Goal: Find specific page/section: Find specific page/section

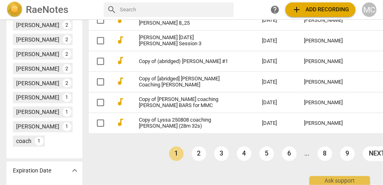
scroll to position [498, 0]
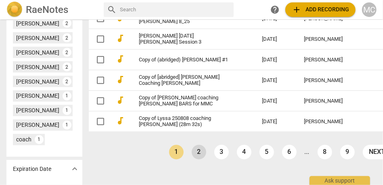
click at [192, 159] on link "2" at bounding box center [199, 152] width 15 height 15
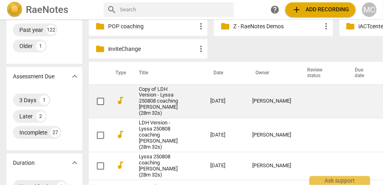
scroll to position [553, 0]
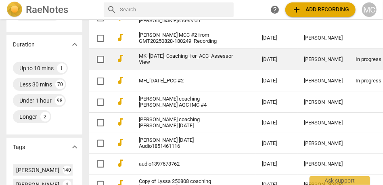
scroll to position [251, 0]
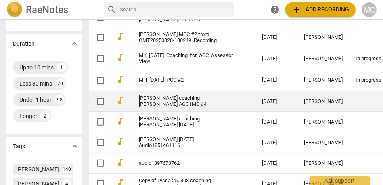
click at [202, 101] on link "[PERSON_NAME] coaching [PERSON_NAME] AGC IMC #4" at bounding box center [186, 101] width 94 height 12
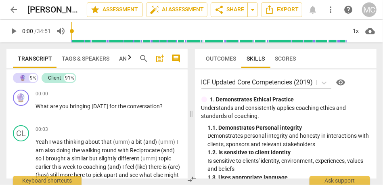
click at [18, 13] on span "arrow_back" at bounding box center [14, 10] width 10 height 10
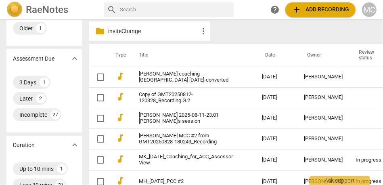
scroll to position [152, 0]
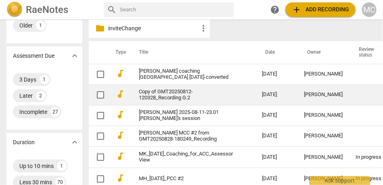
click at [176, 101] on link "Copy of GMT20250812-120328_Recording G.2" at bounding box center [186, 95] width 94 height 12
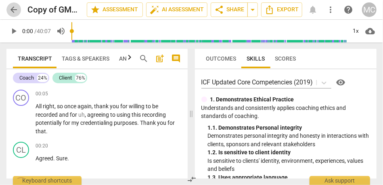
click at [15, 11] on span "arrow_back" at bounding box center [14, 10] width 10 height 10
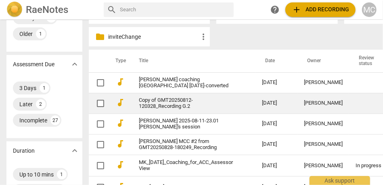
scroll to position [145, 0]
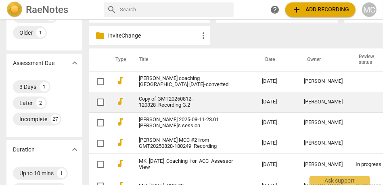
click at [184, 108] on link "Copy of GMT20250812-120328_Recording G.2" at bounding box center [186, 102] width 94 height 12
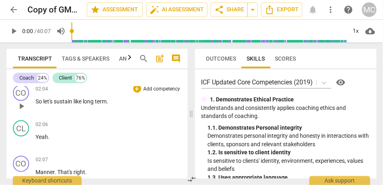
scroll to position [514, 0]
click at [83, 104] on span "like" at bounding box center [77, 101] width 9 height 6
click at [38, 104] on span "So" at bounding box center [40, 101] width 8 height 6
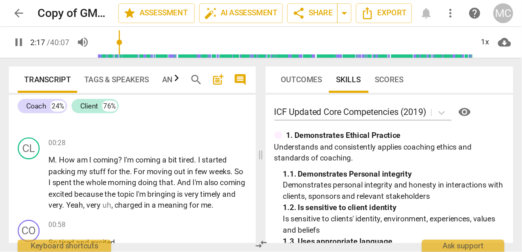
scroll to position [0, 0]
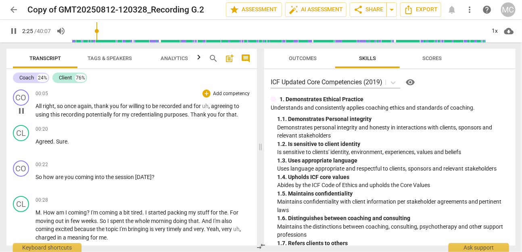
click at [39, 106] on span "All" at bounding box center [39, 106] width 7 height 6
click at [12, 28] on span "pause" at bounding box center [14, 31] width 10 height 10
type input "19"
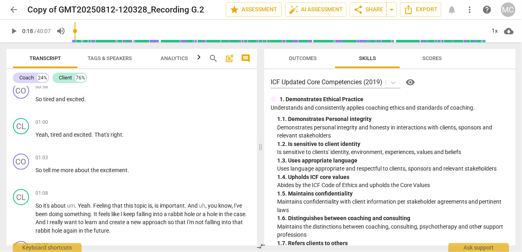
scroll to position [11, 0]
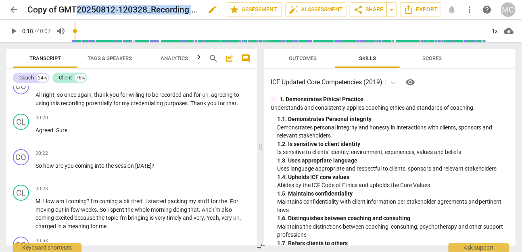
drag, startPoint x: 76, startPoint y: 6, endPoint x: 205, endPoint y: 6, distance: 128.4
click at [205, 6] on div "Copy of GMT20250812-120328_Recording G.2 edit" at bounding box center [123, 9] width 192 height 15
click at [127, 3] on div "Copy of GMT20250812-120328_Recording G.2 edit" at bounding box center [123, 9] width 192 height 15
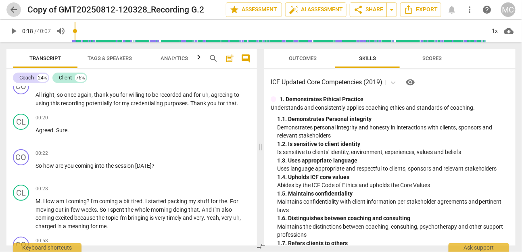
click at [15, 6] on span "arrow_back" at bounding box center [14, 10] width 10 height 10
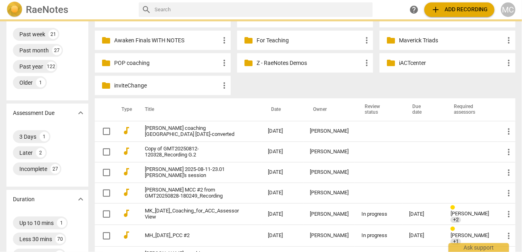
scroll to position [98, 0]
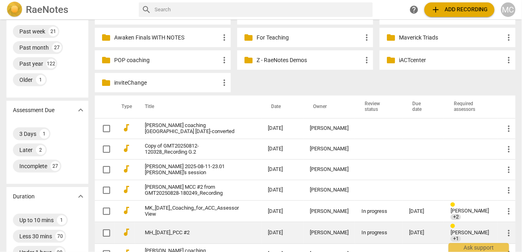
click at [172, 184] on td "MH_[DATE]_PCC #2" at bounding box center [198, 233] width 126 height 22
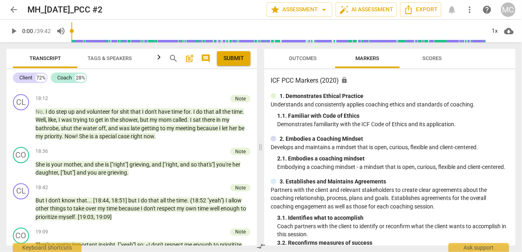
scroll to position [3238, 0]
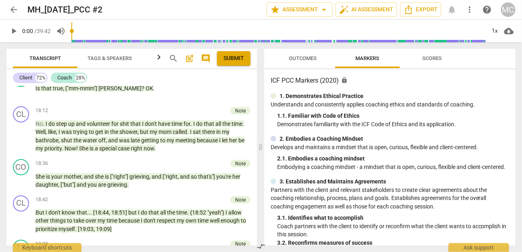
click at [9, 10] on span "arrow_back" at bounding box center [14, 10] width 10 height 10
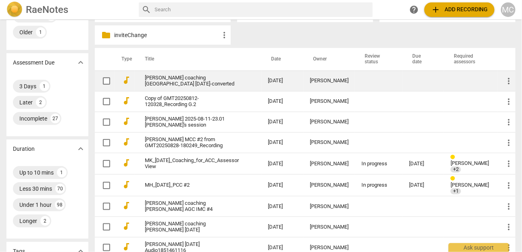
scroll to position [149, 0]
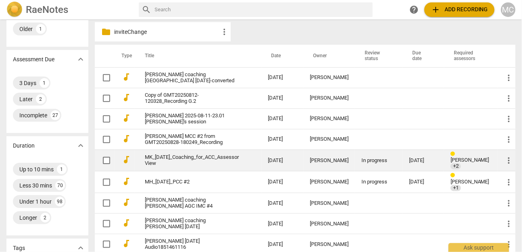
click at [151, 163] on link "MK_[DATE]_Coaching_for_ACC_Assessor View" at bounding box center [192, 161] width 94 height 12
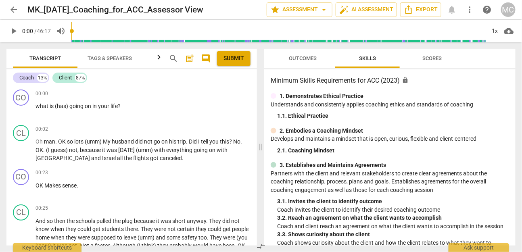
click at [14, 9] on span "arrow_back" at bounding box center [14, 10] width 10 height 10
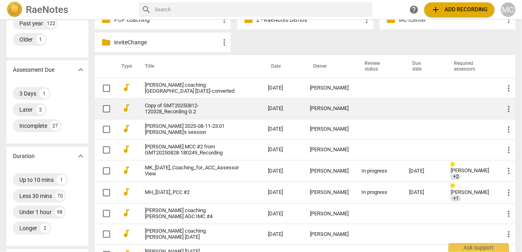
scroll to position [138, 0]
click at [179, 105] on link "Copy of GMT20250812-120328_Recording G.2" at bounding box center [192, 109] width 94 height 12
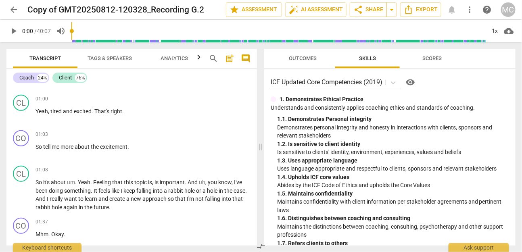
scroll to position [190, 0]
click at [70, 148] on span "more" at bounding box center [68, 146] width 14 height 6
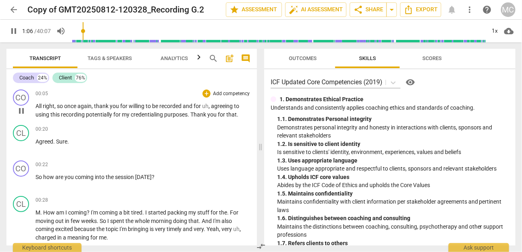
click at [88, 105] on span "again" at bounding box center [85, 106] width 14 height 6
type input "27"
click at [13, 10] on span "arrow_back" at bounding box center [14, 10] width 10 height 10
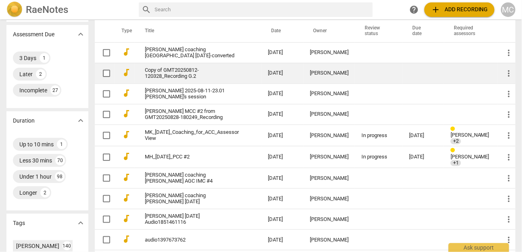
scroll to position [164, 0]
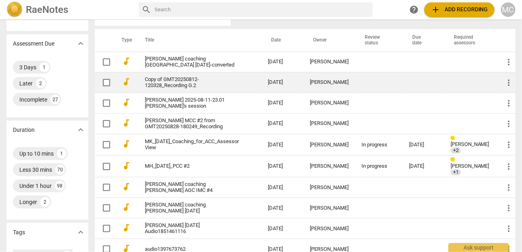
click at [170, 82] on link "Copy of GMT20250812-120328_Recording G.2" at bounding box center [192, 83] width 94 height 12
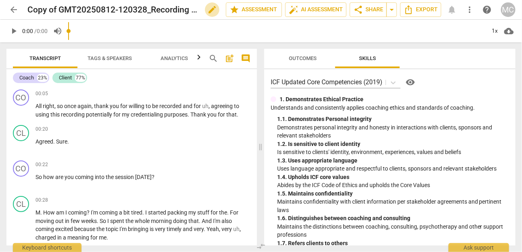
click at [210, 15] on button "edit" at bounding box center [212, 9] width 15 height 15
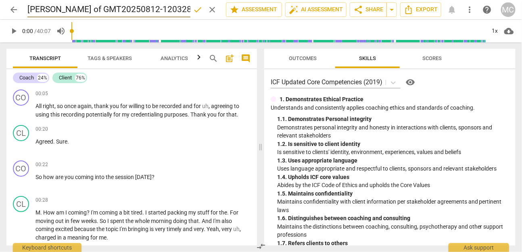
type input "[PERSON_NAME] of GMT20250812-120328_Recording G.2"
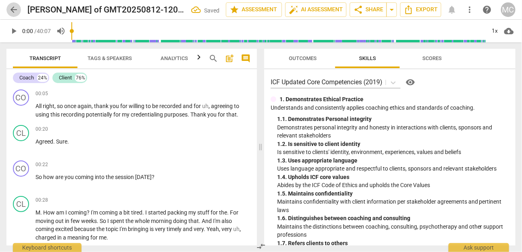
click at [12, 13] on span "arrow_back" at bounding box center [14, 10] width 10 height 10
